Goal: Information Seeking & Learning: Learn about a topic

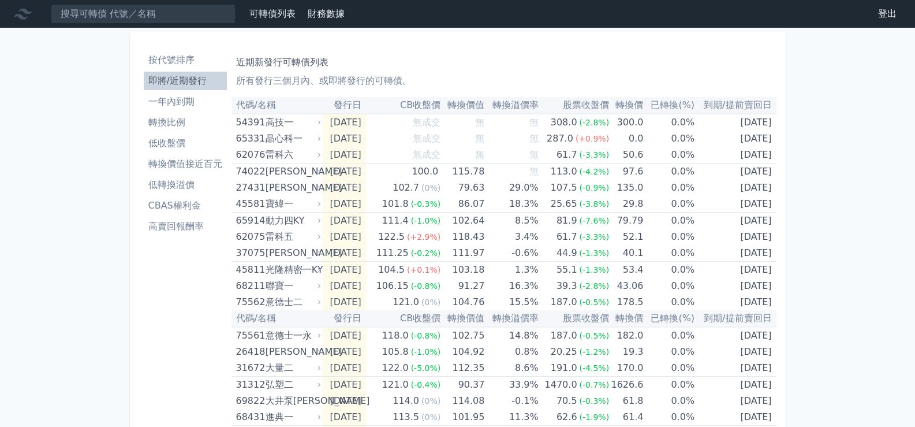
click at [160, 60] on li "按代號排序" at bounding box center [185, 60] width 83 height 14
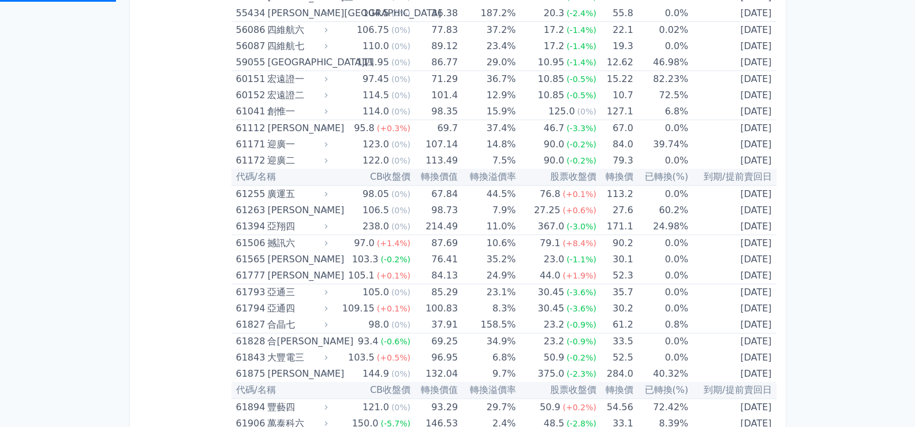
scroll to position [5433, 0]
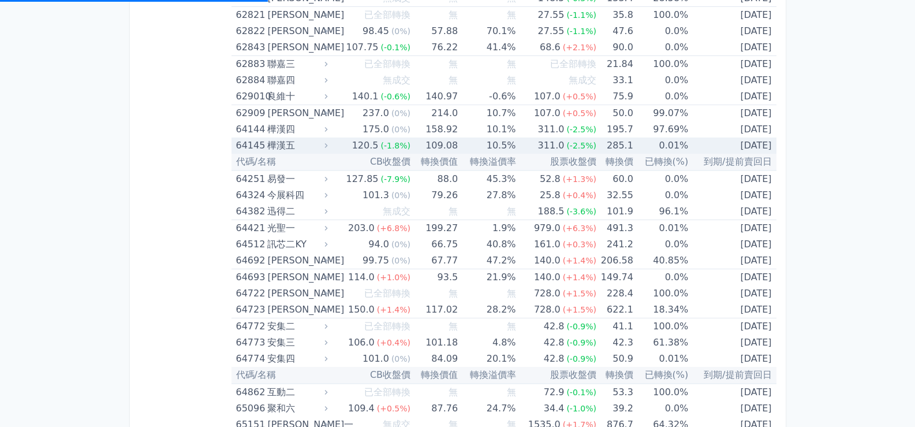
click at [247, 144] on div "64145" at bounding box center [250, 145] width 29 height 16
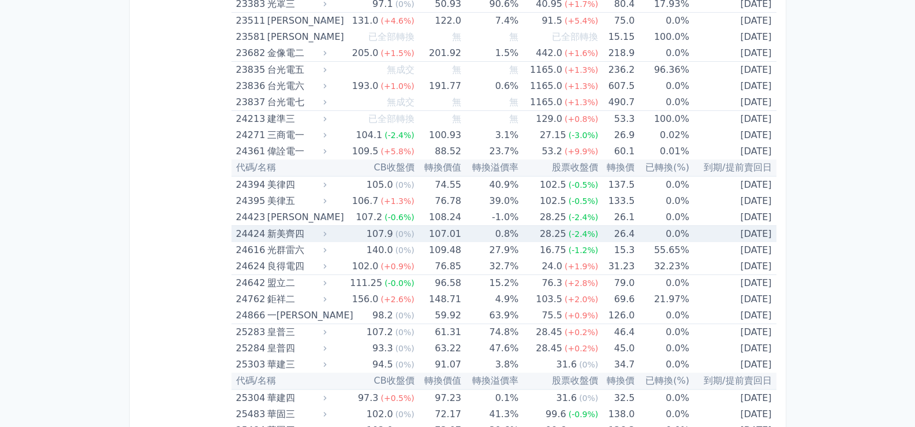
scroll to position [1131, 0]
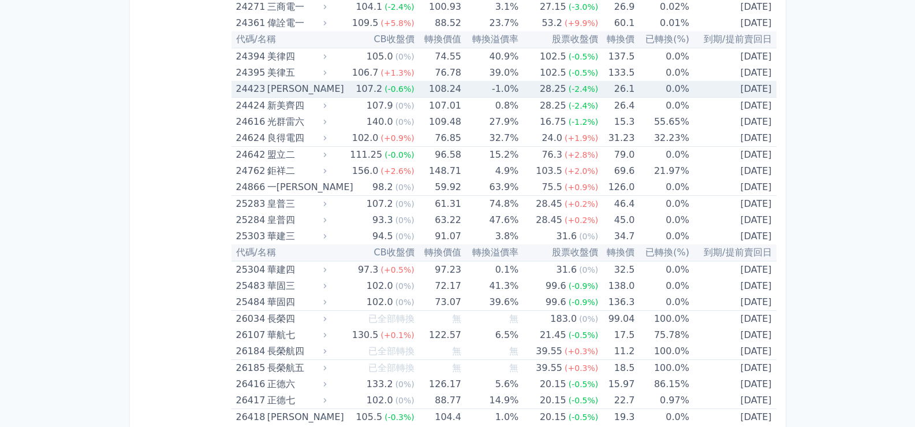
click at [249, 89] on div "24423" at bounding box center [250, 89] width 28 height 16
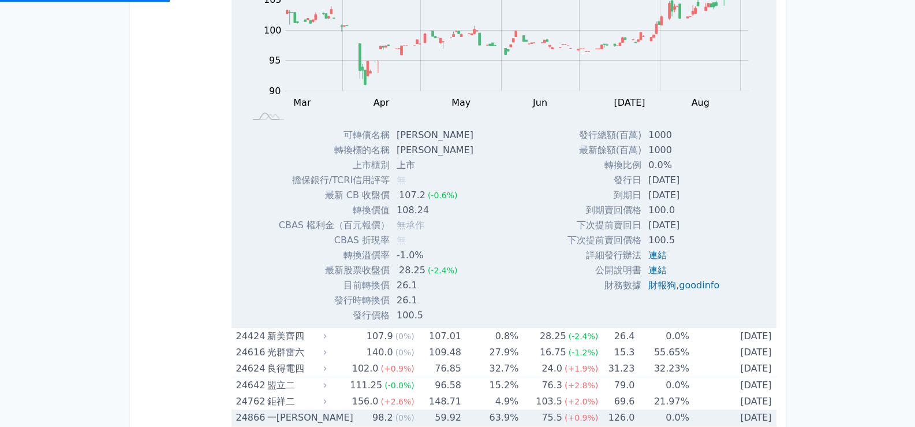
scroll to position [1386, 0]
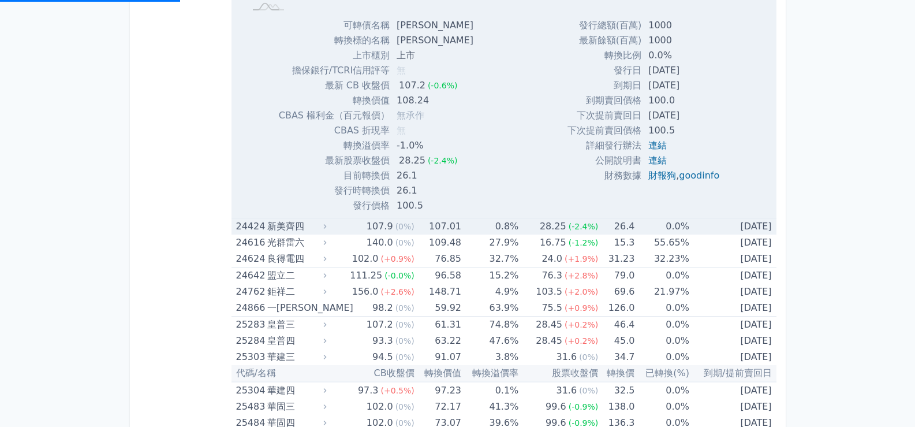
click at [251, 223] on div "24424" at bounding box center [250, 226] width 28 height 16
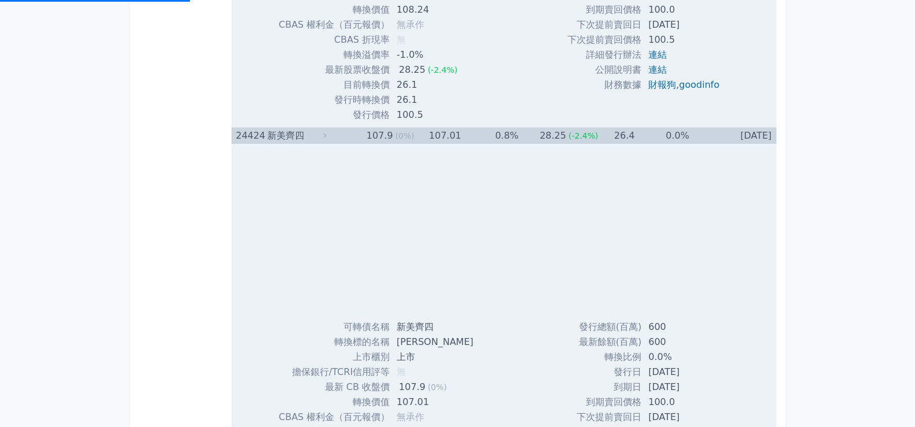
scroll to position [1617, 0]
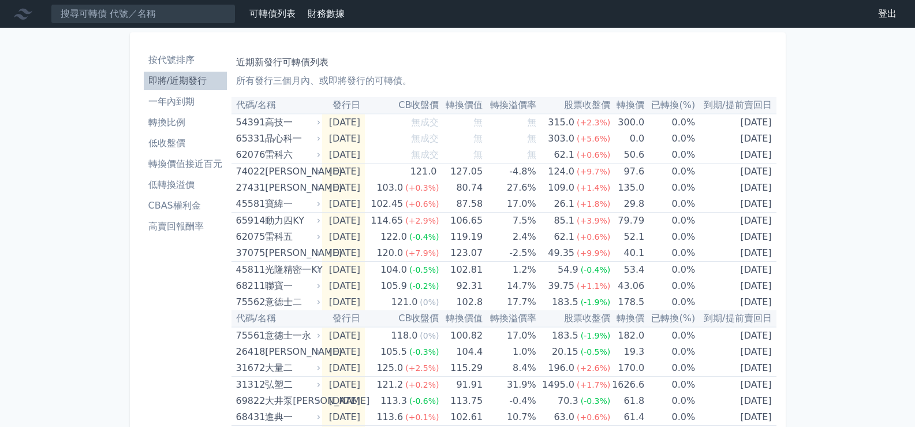
click at [183, 58] on li "按代號排序" at bounding box center [185, 60] width 83 height 14
